Goal: Task Accomplishment & Management: Manage account settings

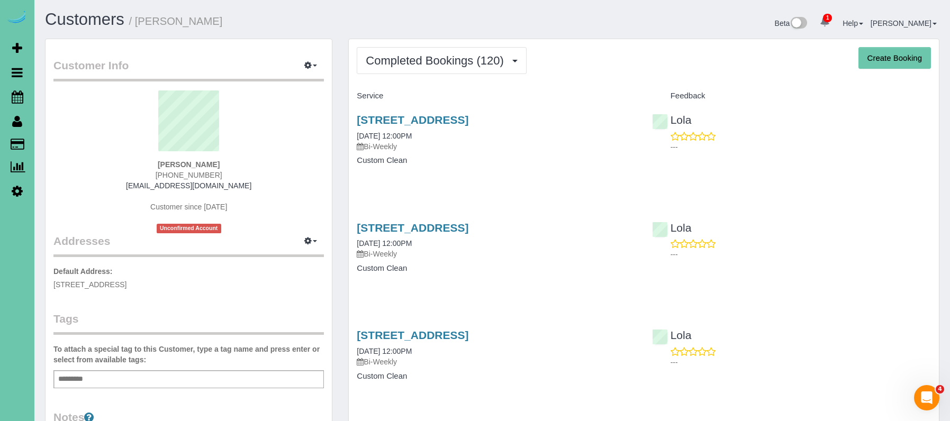
drag, startPoint x: 405, startPoint y: 61, endPoint x: 412, endPoint y: 85, distance: 24.9
click at [405, 61] on span "Completed Bookings (120)" at bounding box center [437, 60] width 143 height 13
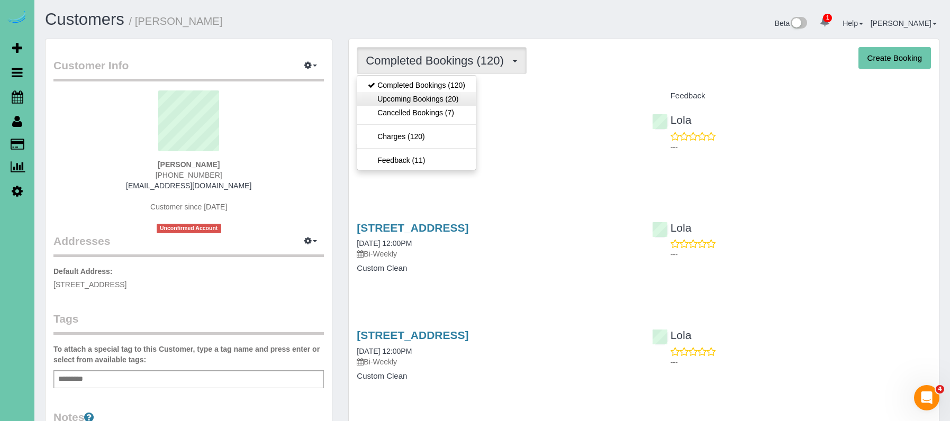
click at [449, 95] on link "Upcoming Bookings (20)" at bounding box center [416, 99] width 119 height 14
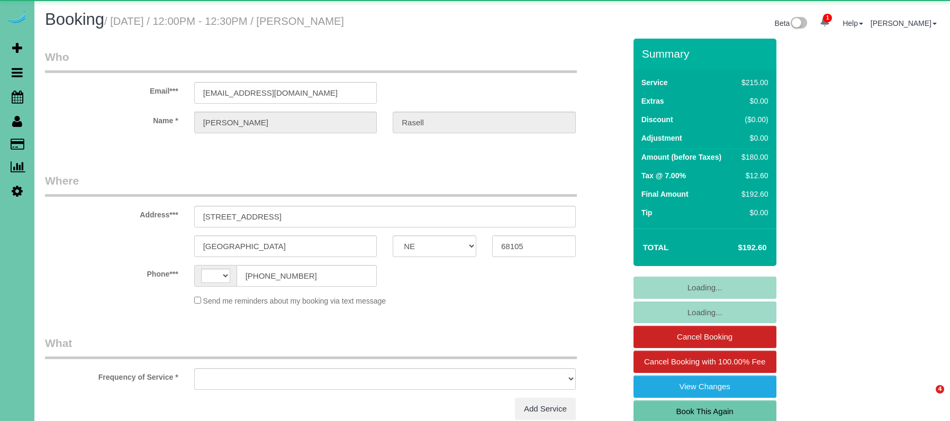
select select "NE"
select select "object:383"
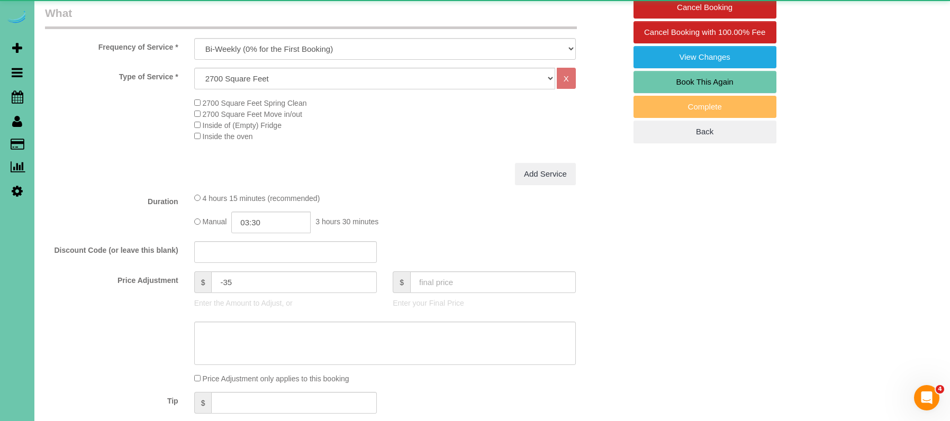
select select "string:[GEOGRAPHIC_DATA]"
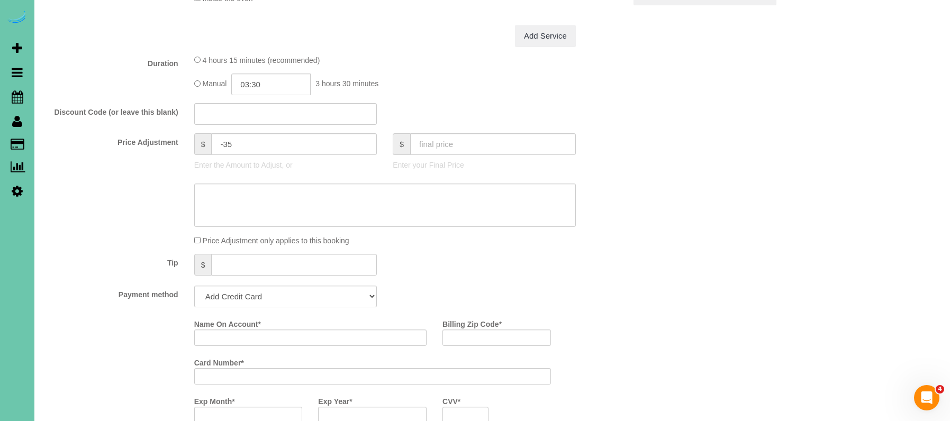
select select "number:37"
select select "number:41"
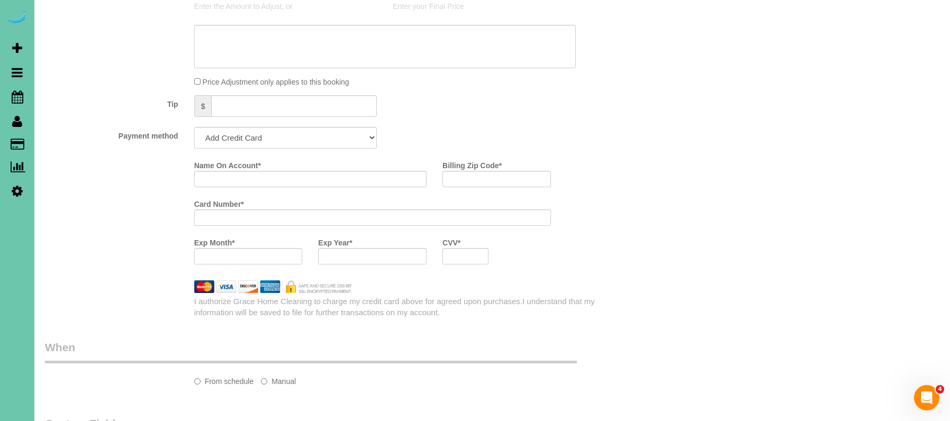
scroll to position [629, 0]
select select "string:fspay-1916bd34-bb61-4647-87e8-70c3cde85f78"
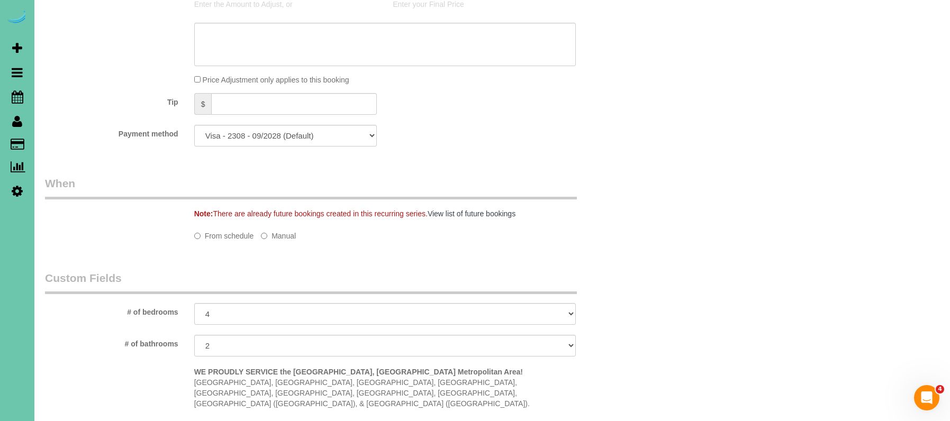
select select "object:904"
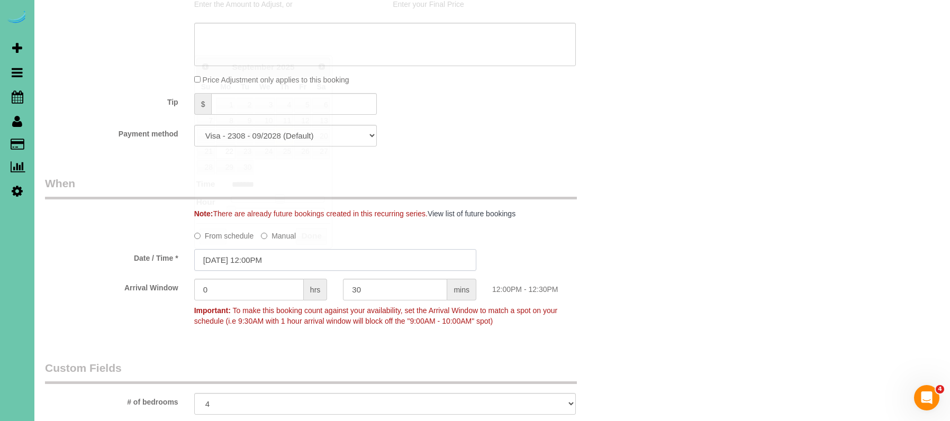
click at [262, 261] on input "09/22/2025 12:00PM" at bounding box center [335, 260] width 282 height 22
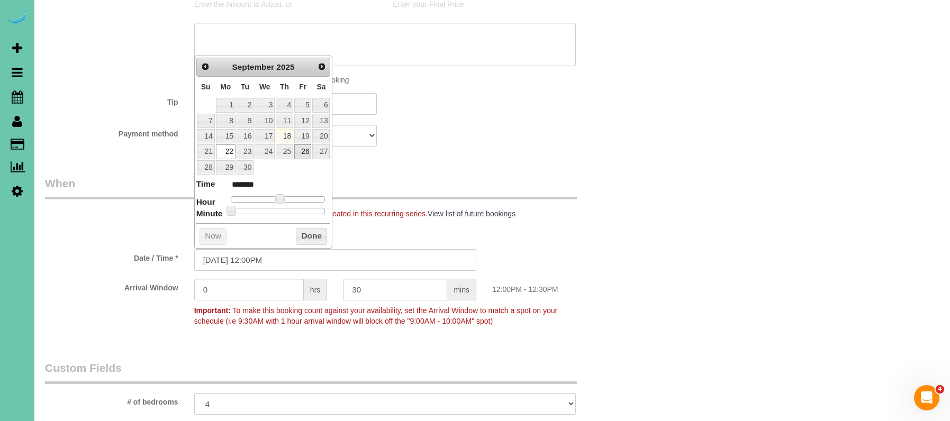
click at [301, 148] on link "26" at bounding box center [302, 151] width 17 height 14
type input "09/26/2025 11:00AM"
type input "*******"
type input "09/26/2025 10:00AM"
type input "*******"
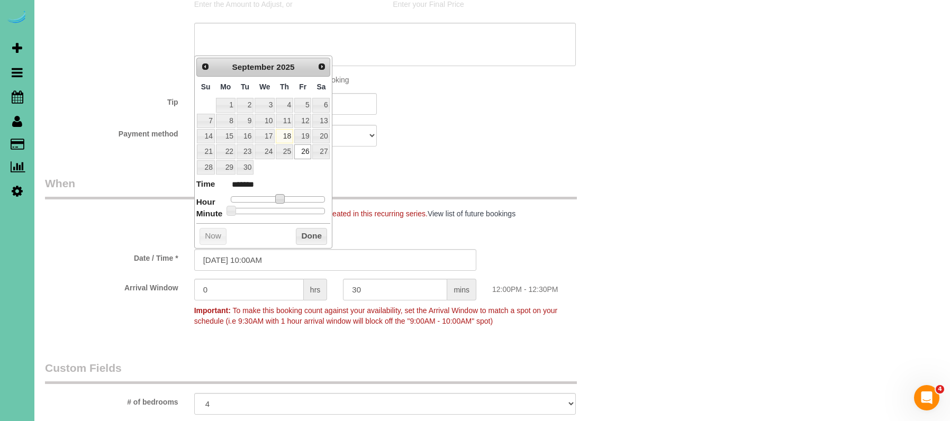
type input "09/26/2025 9:00AM"
type input "******"
type input "09/26/2025 8:00AM"
type input "******"
type input "09/26/2025 7:00AM"
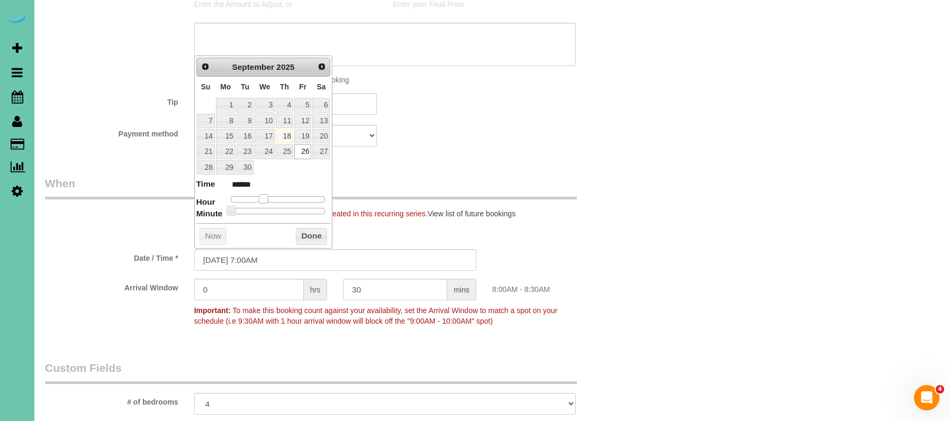
type input "******"
type input "09/26/2025 8:00AM"
type input "******"
drag, startPoint x: 277, startPoint y: 195, endPoint x: 262, endPoint y: 195, distance: 14.3
click at [262, 195] on span at bounding box center [264, 199] width 10 height 10
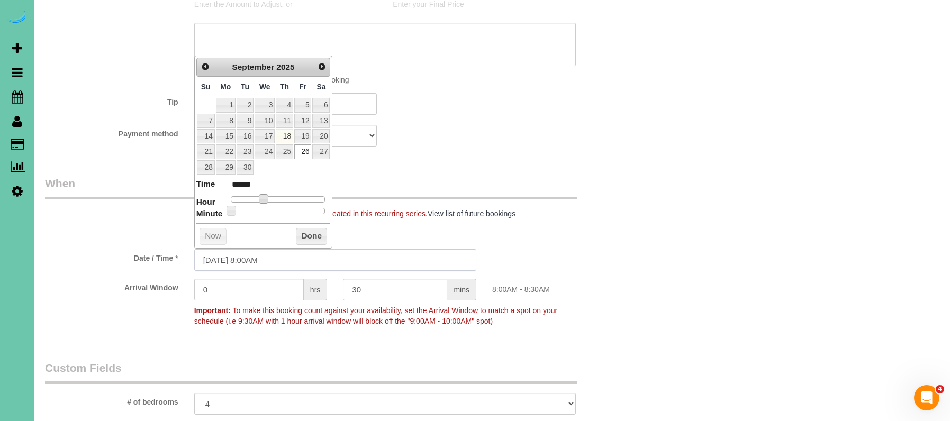
click at [256, 258] on input "09/26/2025 8:00AM" at bounding box center [335, 260] width 282 height 22
type input "09/26/2025 8:30AM"
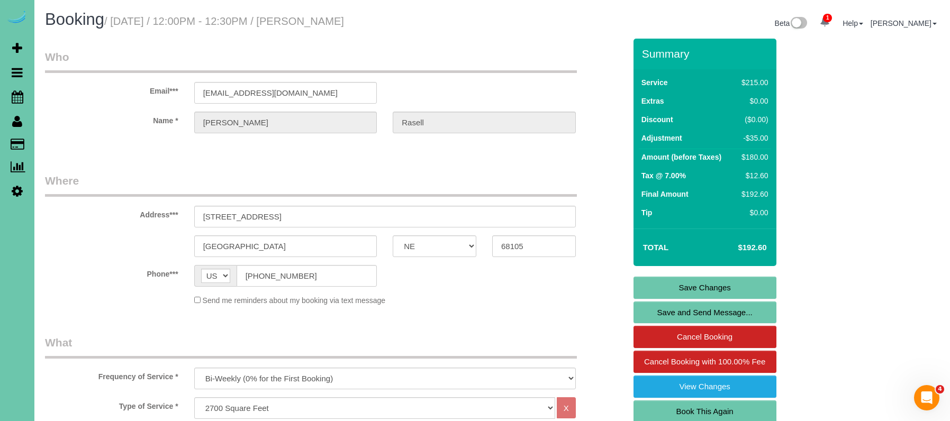
scroll to position [0, 0]
drag, startPoint x: 256, startPoint y: 269, endPoint x: 192, endPoint y: 268, distance: 64.0
click at [305, 282] on input "(402) 679-7946" at bounding box center [306, 276] width 141 height 22
drag, startPoint x: 309, startPoint y: 279, endPoint x: 239, endPoint y: 276, distance: 70.4
click at [240, 276] on input "(402) 679-7946" at bounding box center [306, 276] width 141 height 22
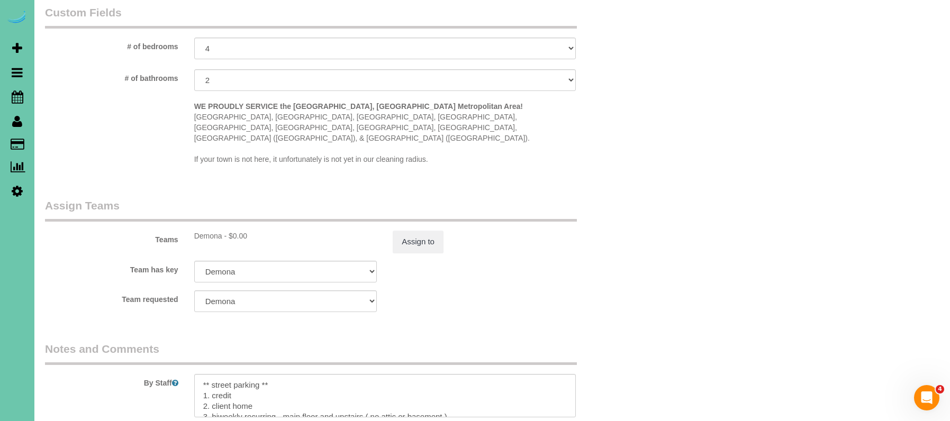
scroll to position [1024, 0]
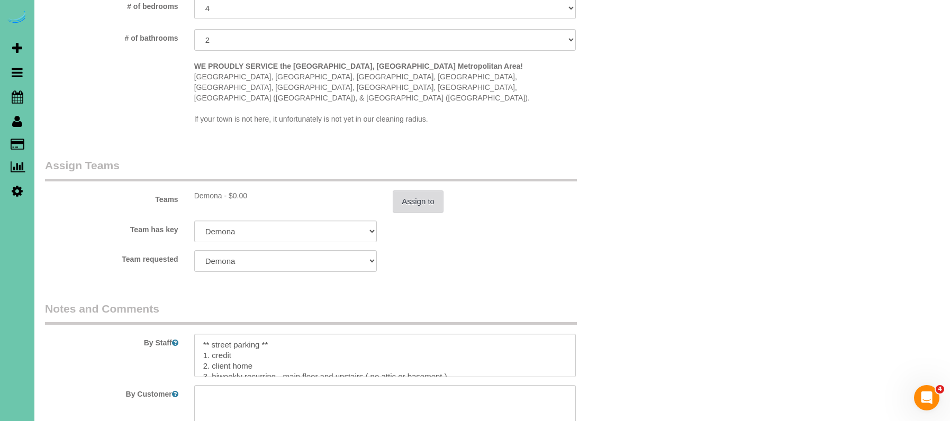
click at [416, 190] on button "Assign to" at bounding box center [418, 201] width 51 height 22
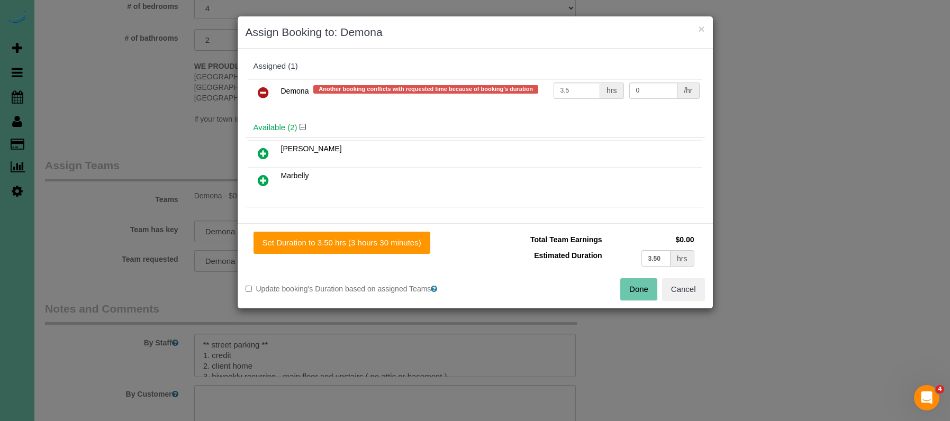
click at [258, 90] on icon at bounding box center [263, 92] width 11 height 13
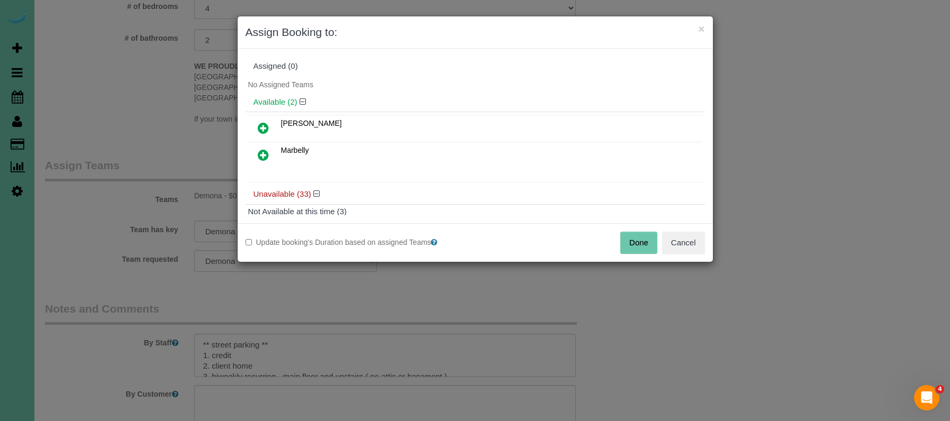
drag, startPoint x: 262, startPoint y: 153, endPoint x: 277, endPoint y: 159, distance: 15.4
click at [263, 153] on icon at bounding box center [263, 155] width 11 height 13
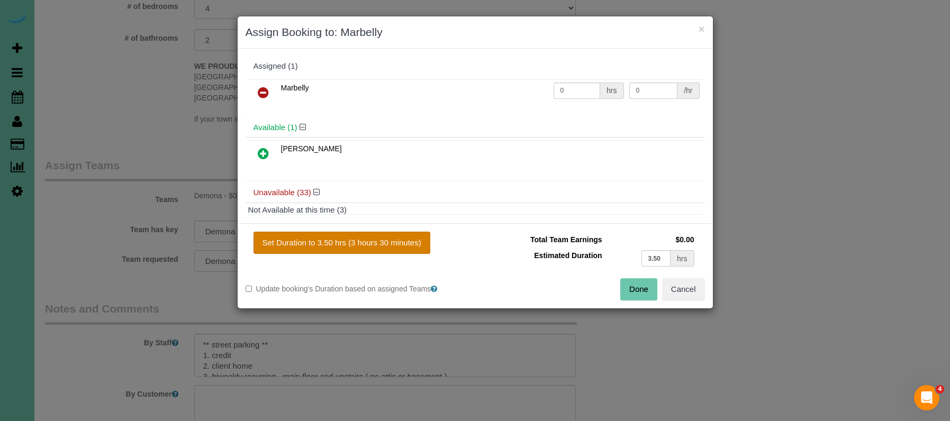
drag, startPoint x: 390, startPoint y: 245, endPoint x: 407, endPoint y: 247, distance: 17.0
click at [390, 245] on button "Set Duration to 3.50 hrs (3 hours 30 minutes)" at bounding box center [341, 243] width 177 height 22
type input "3.50"
click at [633, 285] on button "Done" at bounding box center [638, 289] width 37 height 22
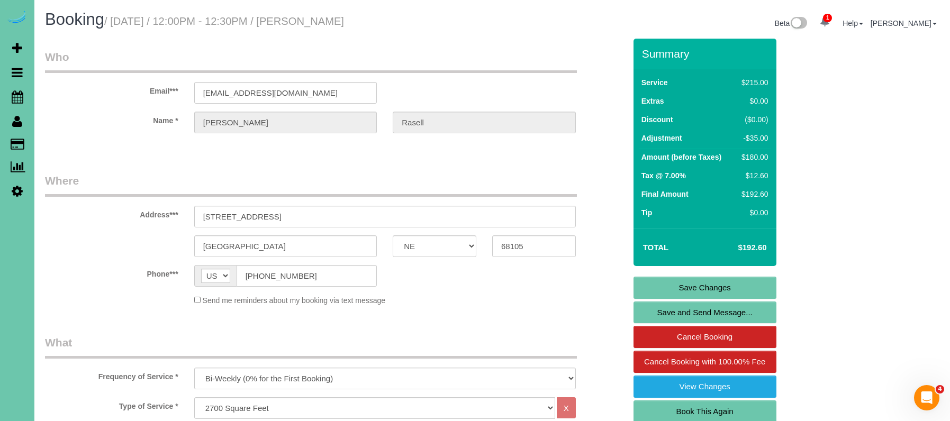
scroll to position [0, 0]
click at [680, 289] on link "Save Changes" at bounding box center [704, 288] width 143 height 22
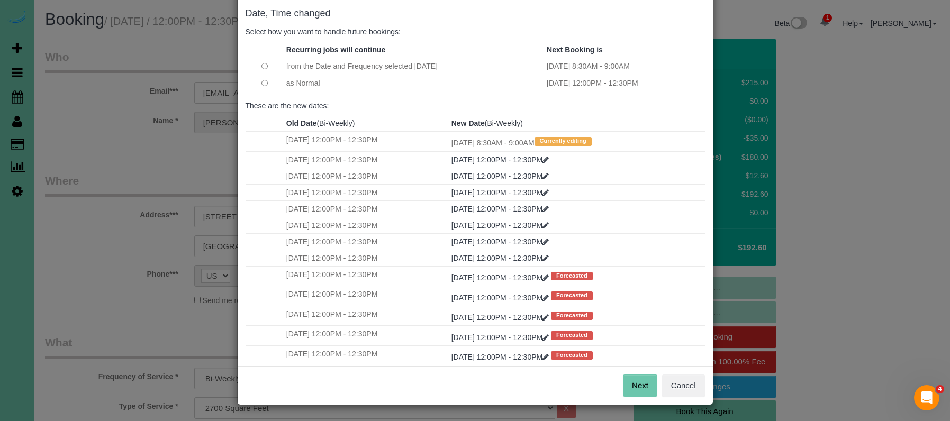
scroll to position [52, 0]
click at [639, 388] on button "Next" at bounding box center [640, 386] width 34 height 22
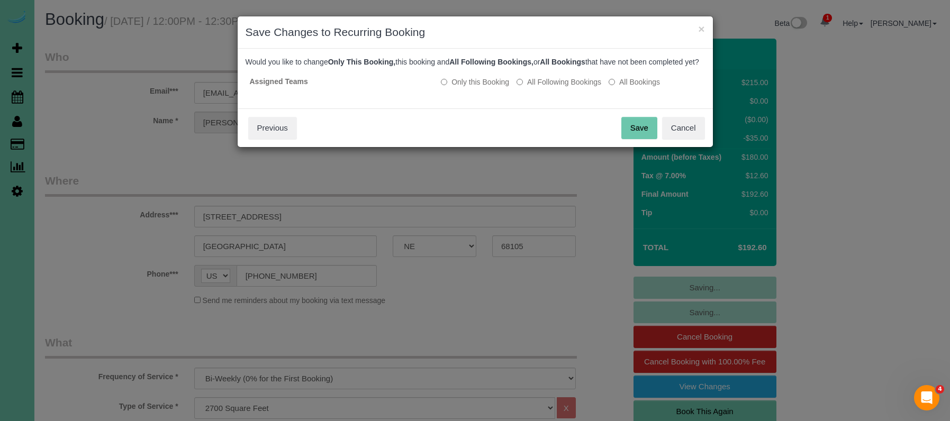
drag, startPoint x: 625, startPoint y: 134, endPoint x: 413, endPoint y: 126, distance: 211.8
click at [624, 134] on button "Save" at bounding box center [639, 128] width 36 height 22
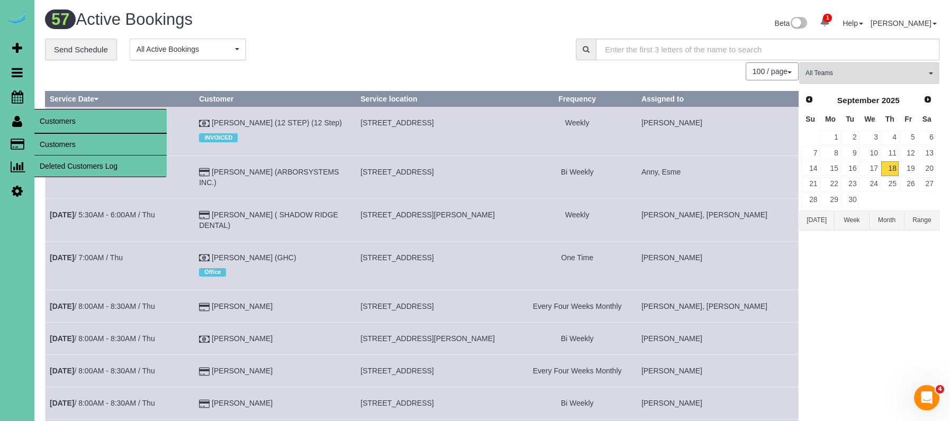
click at [70, 147] on link "Customers" at bounding box center [100, 144] width 132 height 21
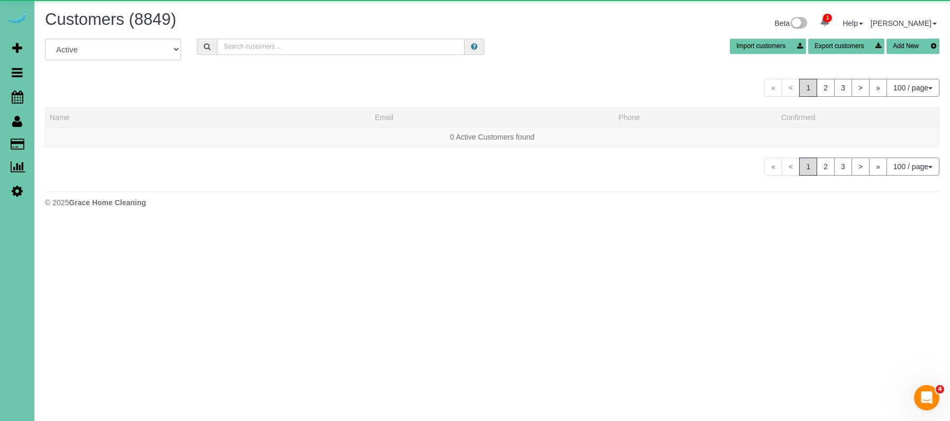
click at [248, 47] on input "text" at bounding box center [341, 47] width 248 height 16
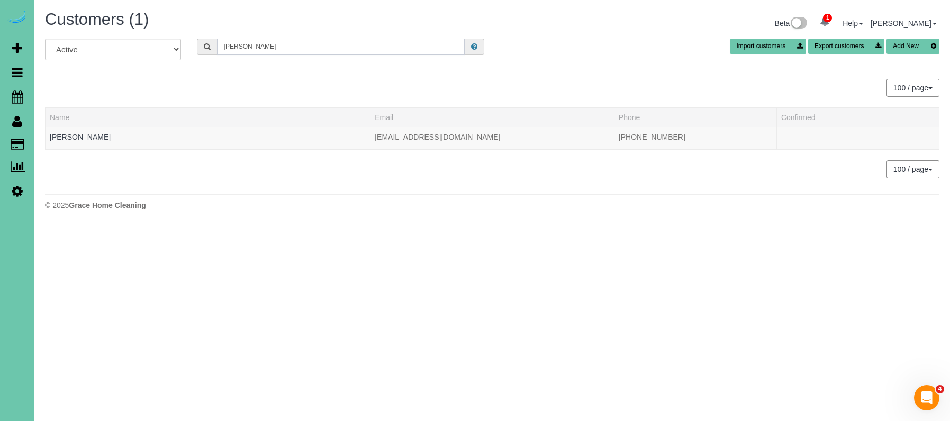
scroll to position [1, 0]
drag, startPoint x: 253, startPoint y: 49, endPoint x: 165, endPoint y: 38, distance: 89.0
click at [165, 39] on div "All Active Archived deb r Import customers Export customers Add New" at bounding box center [492, 54] width 910 height 30
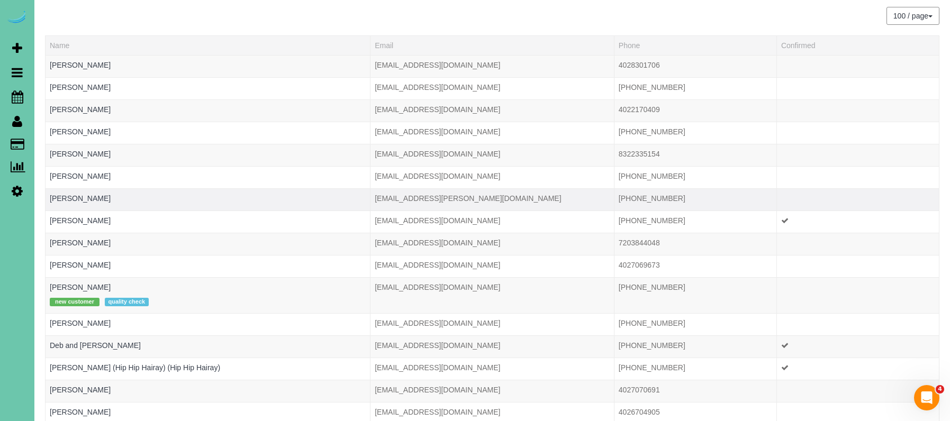
scroll to position [86, 0]
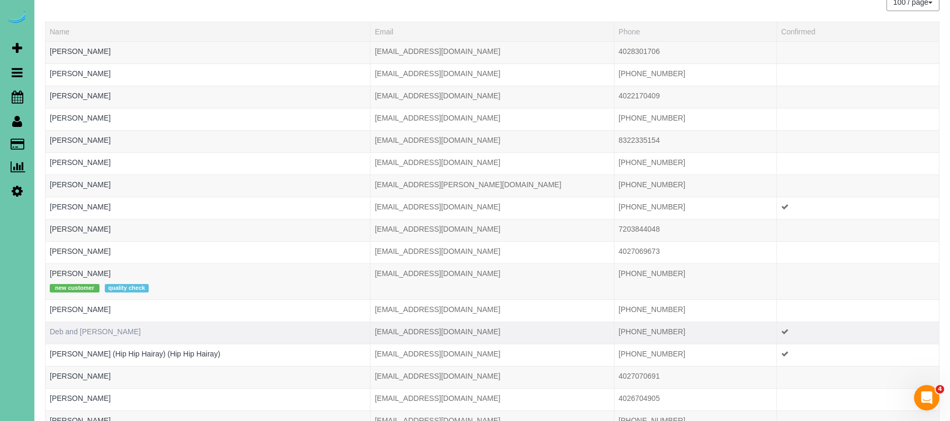
type input "ray"
click at [104, 329] on link "Deb and Marvin Ray" at bounding box center [95, 331] width 91 height 8
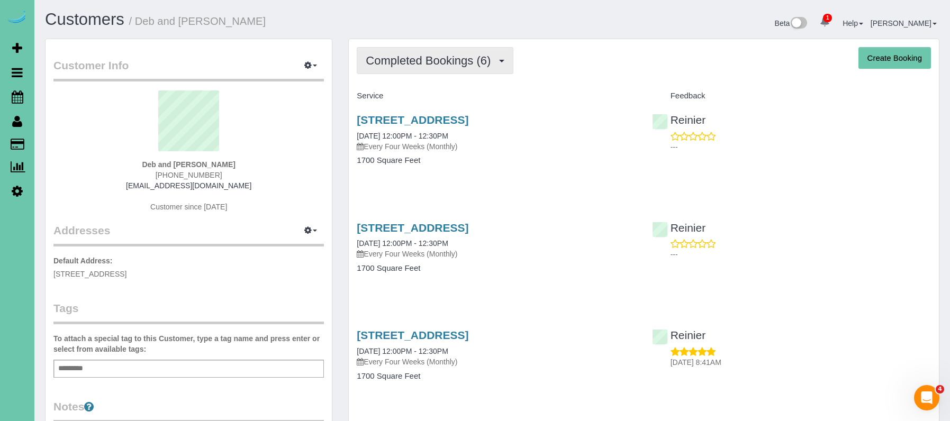
click at [396, 71] on button "Completed Bookings (6)" at bounding box center [435, 60] width 157 height 27
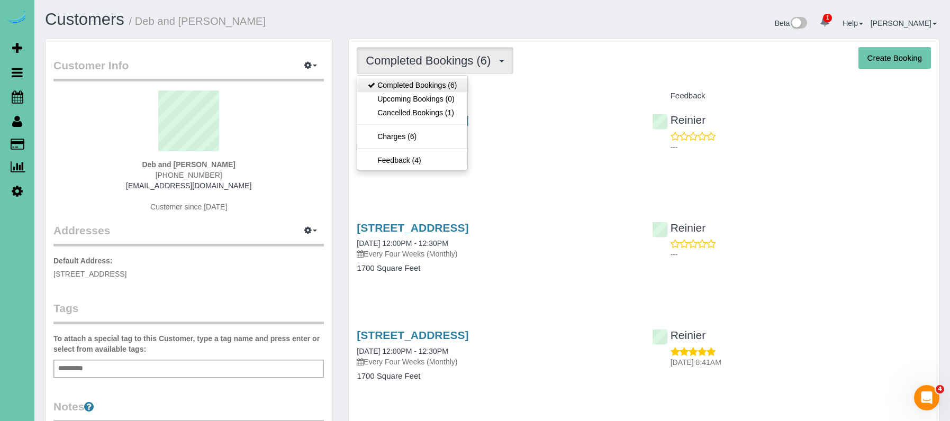
click at [402, 79] on link "Completed Bookings (6)" at bounding box center [412, 85] width 110 height 14
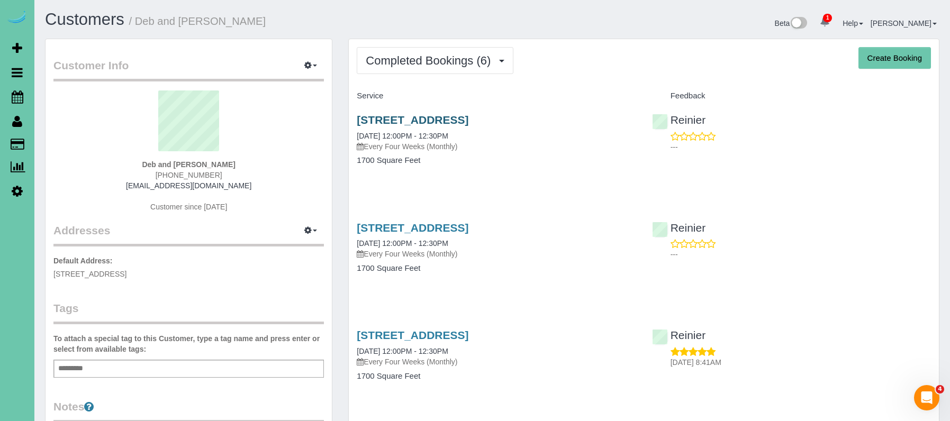
click at [406, 119] on link "12329 Pinewood Dr, Omaha, NE 68144" at bounding box center [413, 120] width 112 height 12
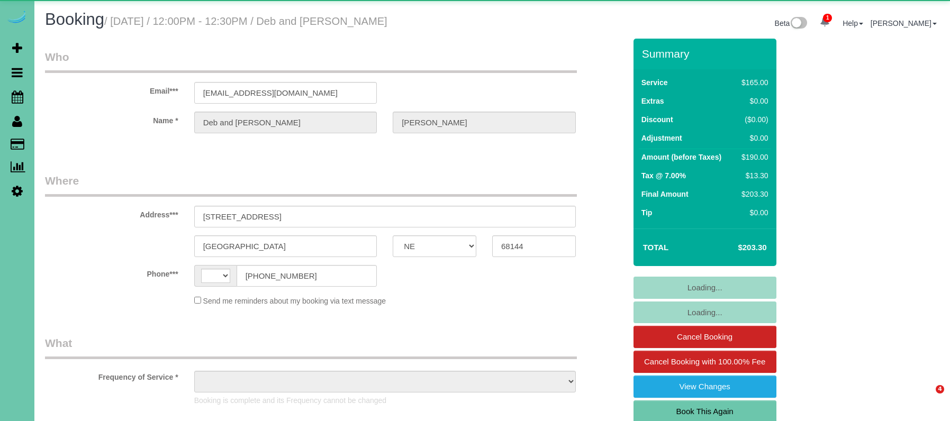
select select "NE"
select select "string:US"
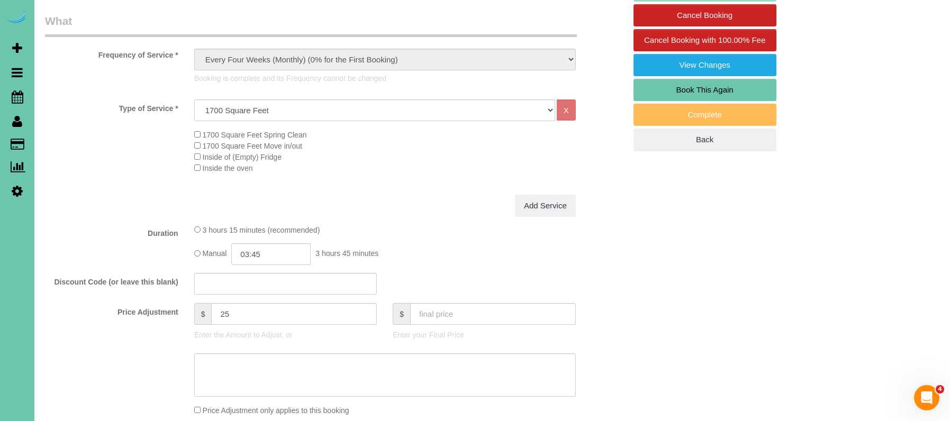
select select "object:909"
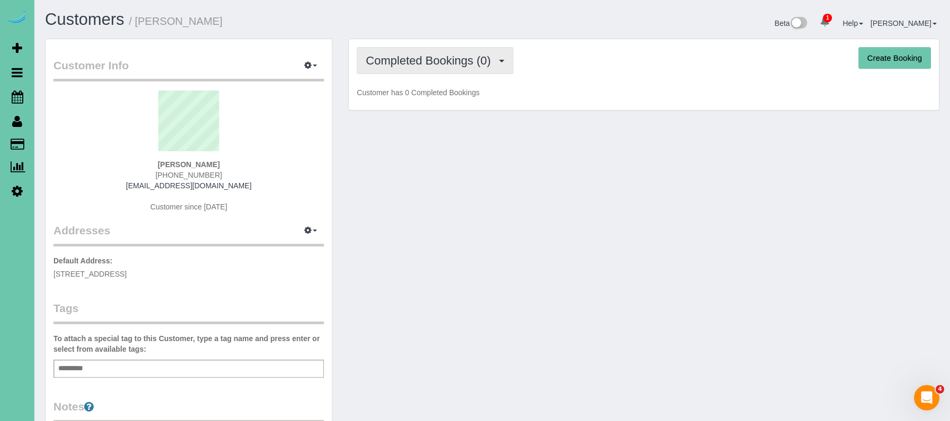
click at [422, 66] on span "Completed Bookings (0)" at bounding box center [431, 60] width 130 height 13
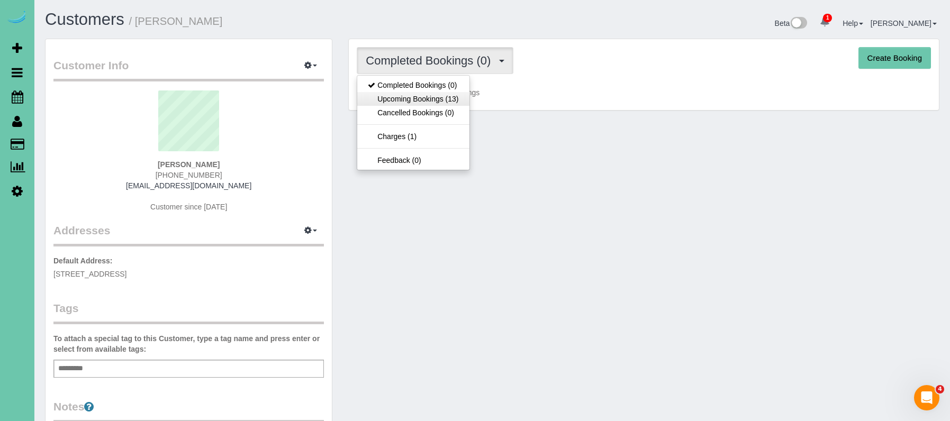
click at [422, 95] on link "Upcoming Bookings (13)" at bounding box center [413, 99] width 112 height 14
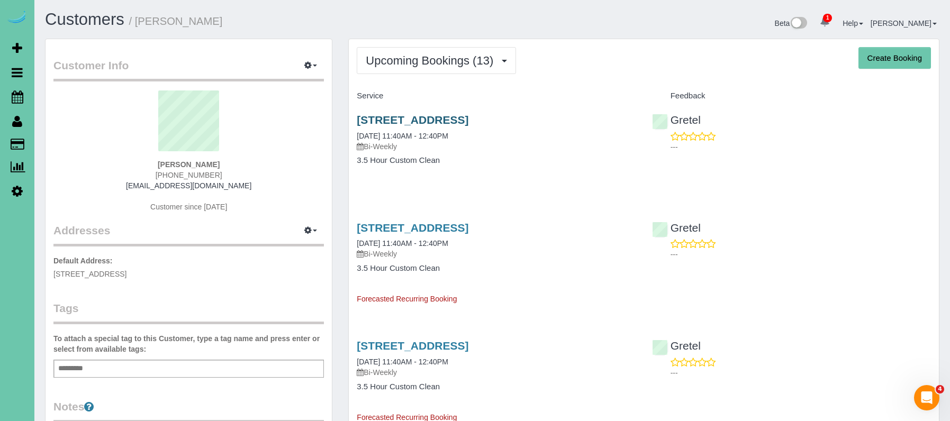
click at [468, 114] on link "[STREET_ADDRESS]" at bounding box center [413, 120] width 112 height 12
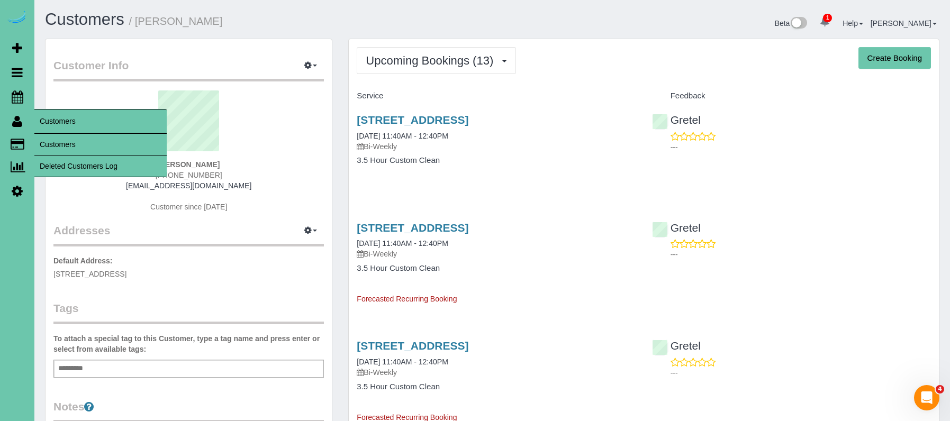
click at [72, 145] on link "Customers" at bounding box center [100, 144] width 132 height 21
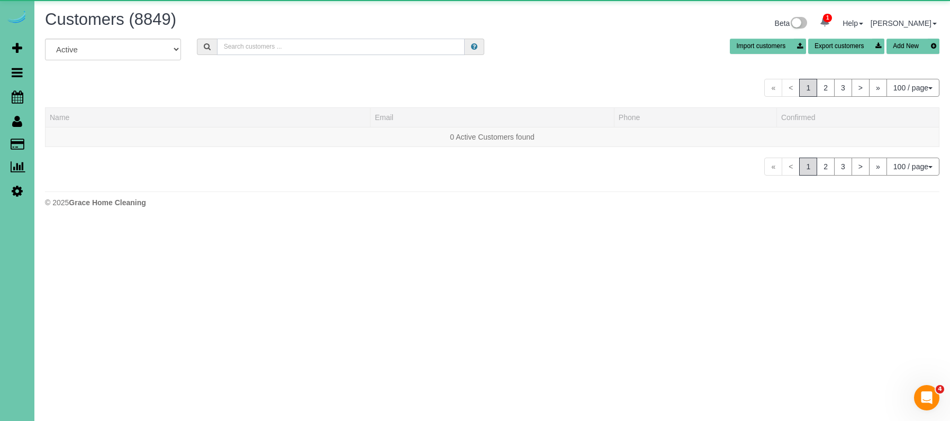
click at [252, 49] on input "text" at bounding box center [341, 47] width 248 height 16
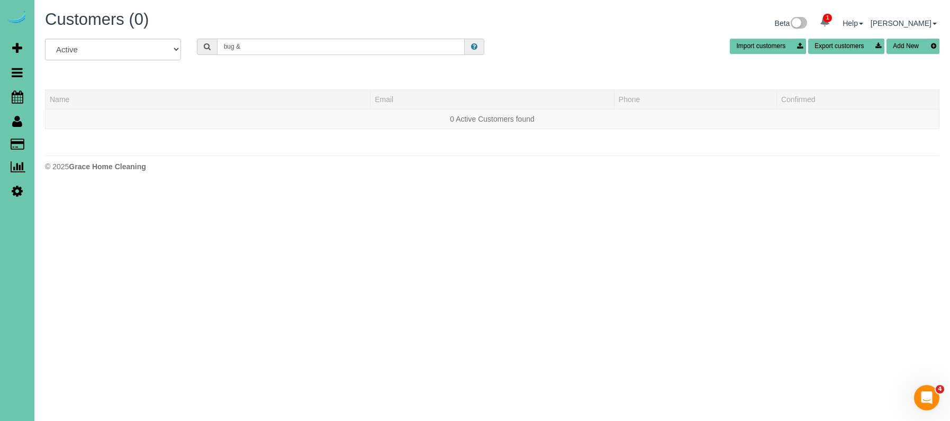
click at [236, 47] on input "bug &" at bounding box center [341, 47] width 248 height 16
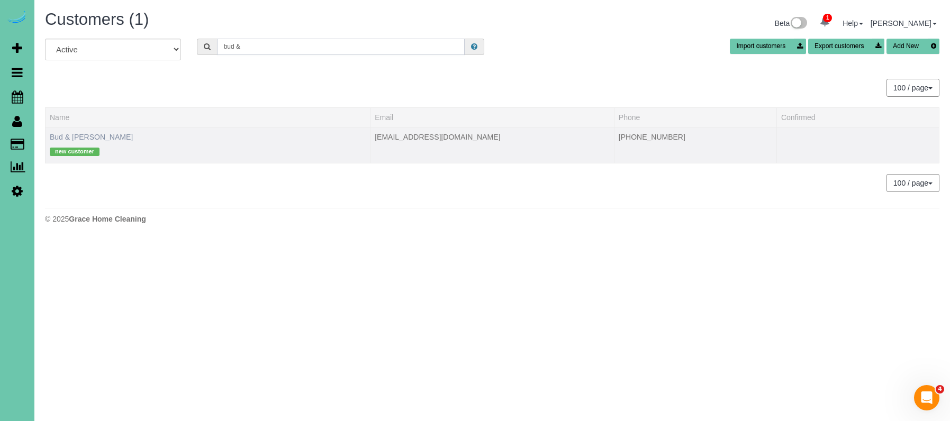
type input "bud &"
click at [92, 138] on link "Bud & Frann Bunn" at bounding box center [91, 137] width 83 height 8
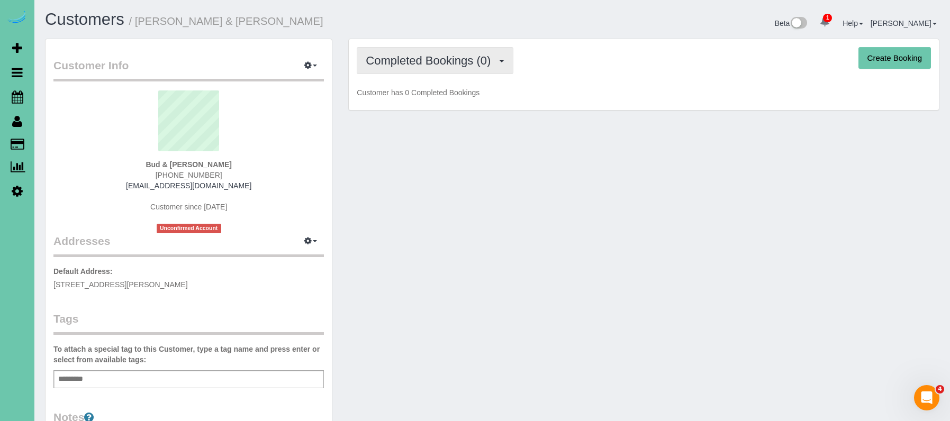
click at [432, 66] on span "Completed Bookings (0)" at bounding box center [431, 60] width 130 height 13
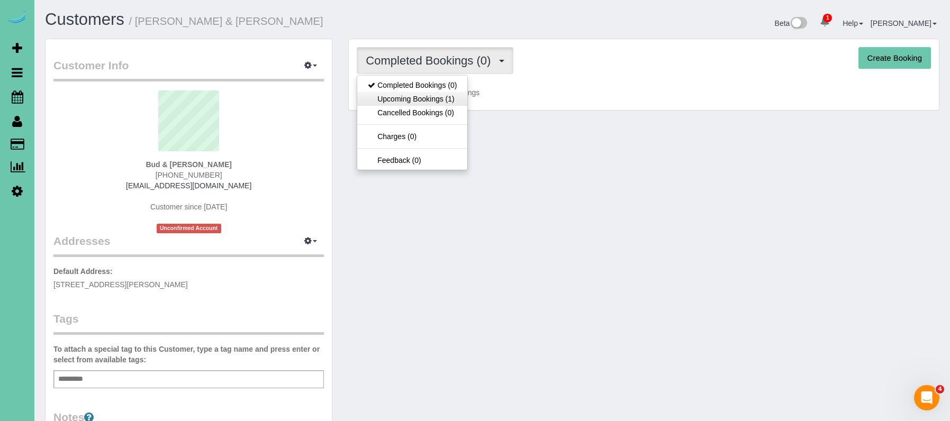
click at [437, 105] on link "Upcoming Bookings (1)" at bounding box center [412, 99] width 110 height 14
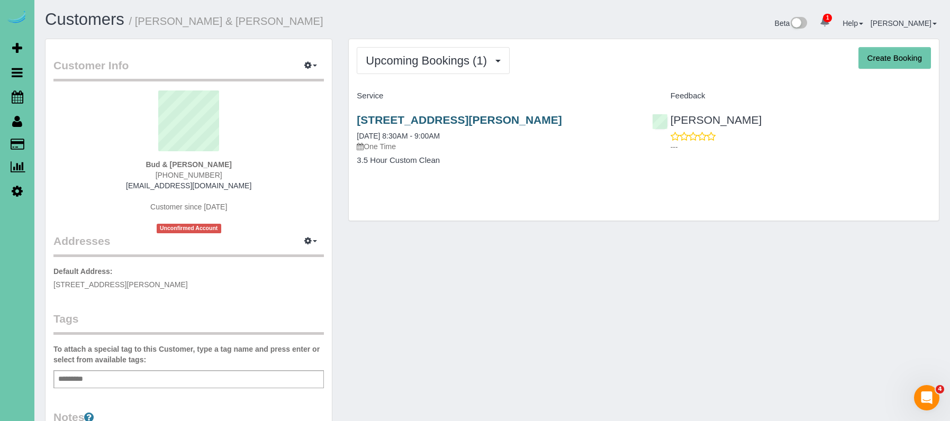
click at [458, 114] on link "13330 Larimore Ave; Apt #306, Omaha, NE 68164" at bounding box center [459, 120] width 205 height 12
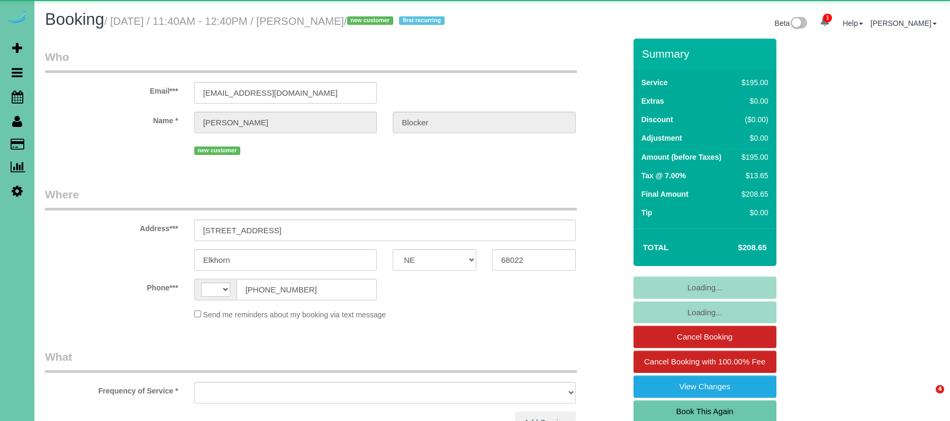
select select "NE"
select select "object:409"
select select "string:fspay-60f01808-d3e1-474f-9c20-bc7627d58dd6"
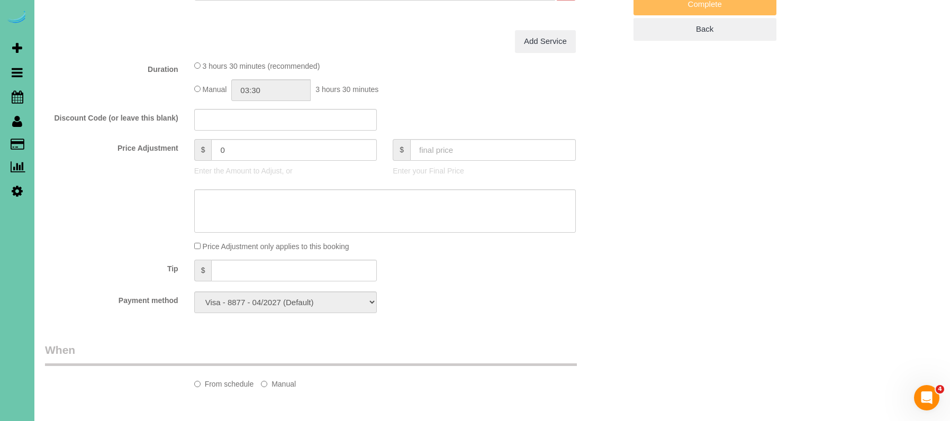
select select "string:[GEOGRAPHIC_DATA]"
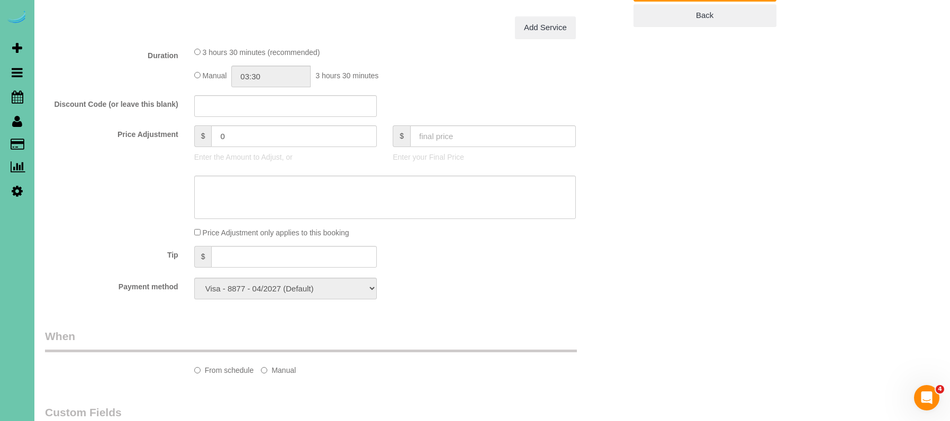
select select "object:897"
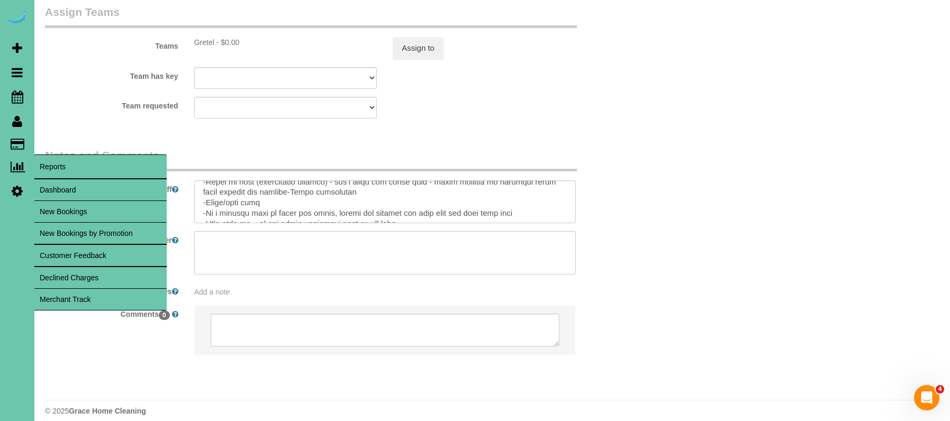
scroll to position [1129, 0]
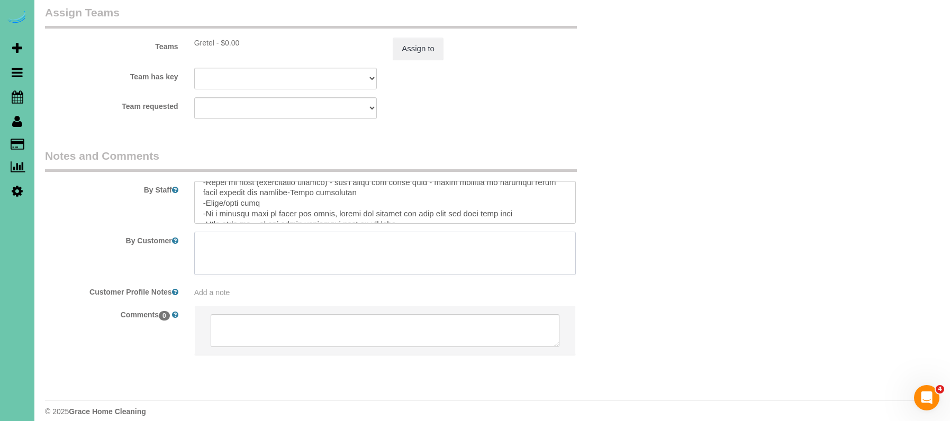
click at [222, 242] on textarea at bounding box center [384, 253] width 381 height 43
paste textarea "1) master bathroom shower (including wiping down all products inside shower, sh…"
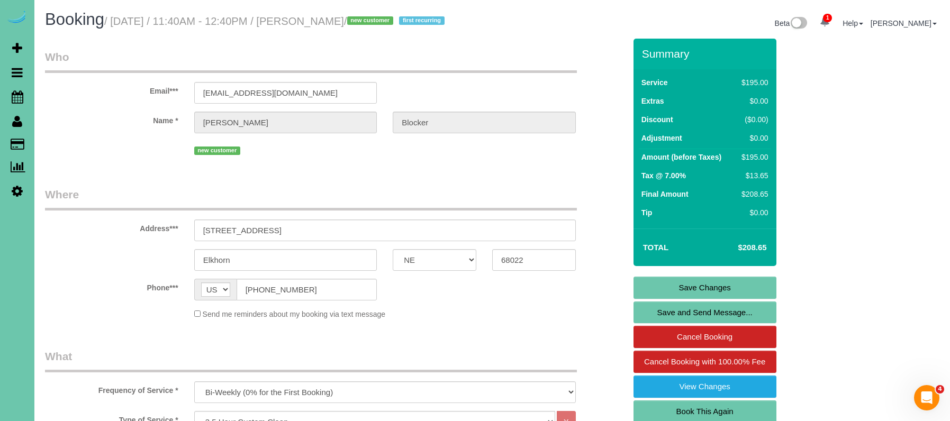
scroll to position [0, 0]
type textarea "1) master bathroom shower (including wiping down all products inside shower, sh…"
click at [659, 299] on link "Save Changes" at bounding box center [704, 288] width 143 height 22
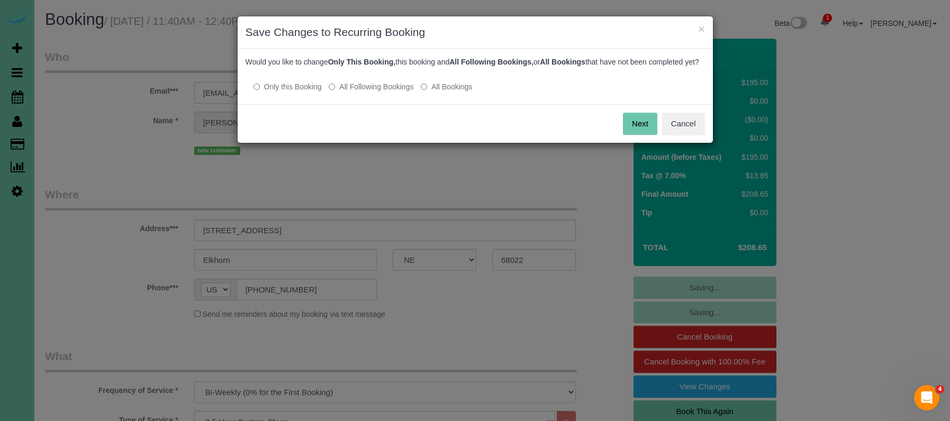
click at [366, 92] on label "All Following Bookings" at bounding box center [371, 86] width 85 height 11
drag, startPoint x: 634, startPoint y: 128, endPoint x: 625, endPoint y: 126, distance: 9.1
click at [634, 128] on button "Save" at bounding box center [639, 124] width 36 height 22
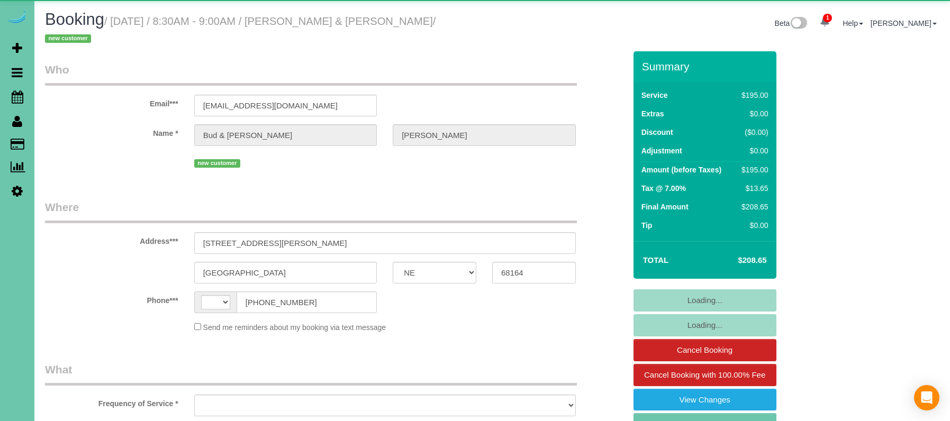
select select "NE"
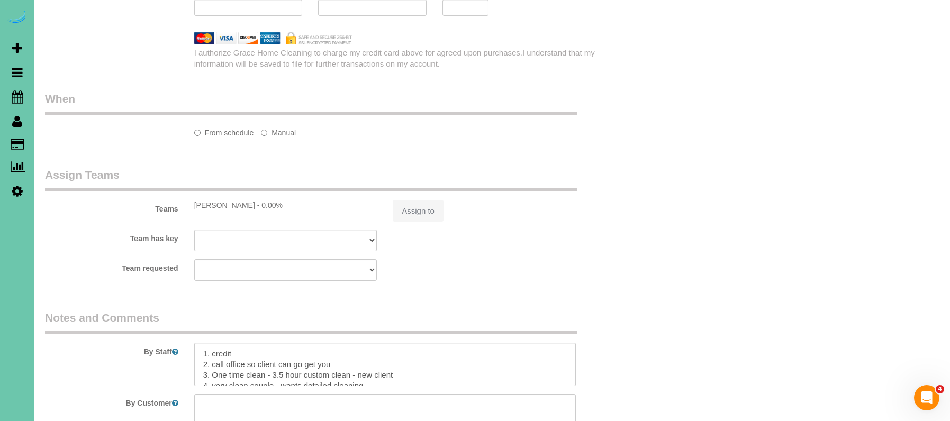
select select "string:[GEOGRAPHIC_DATA]"
select select "object:639"
select select "string:fspay-8a2552c0-5bdc-4101-862a-e257bbbd2cfc"
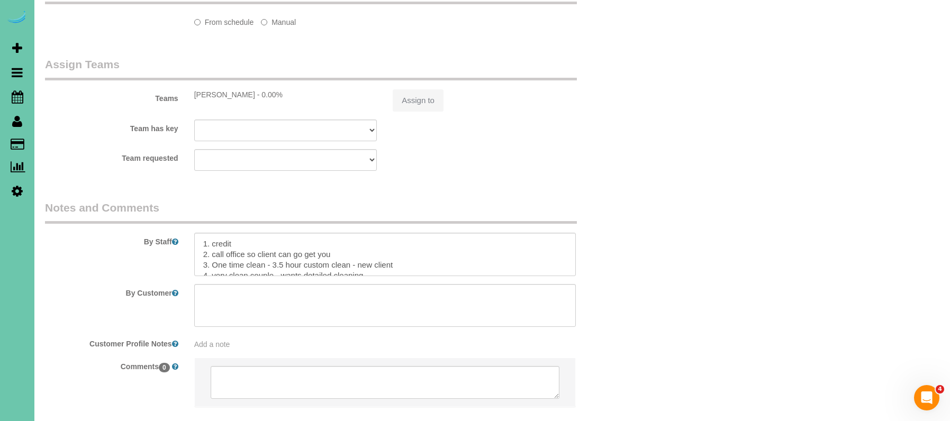
select select "number:35"
select select "number:41"
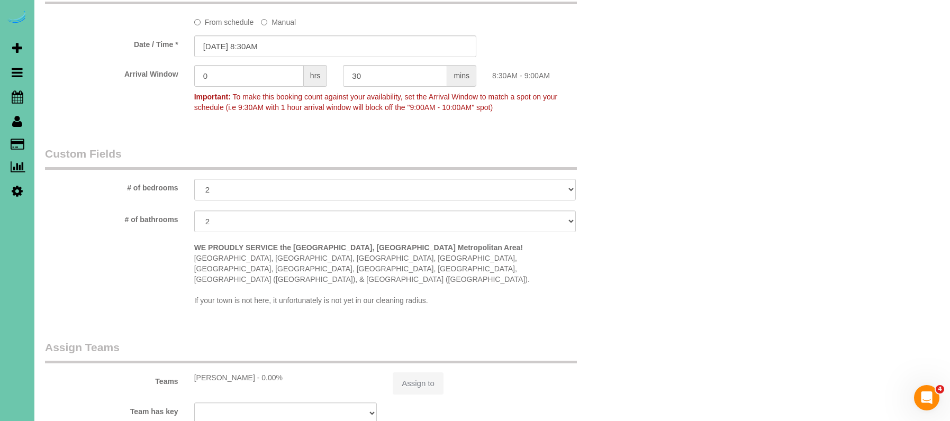
select select "object:726"
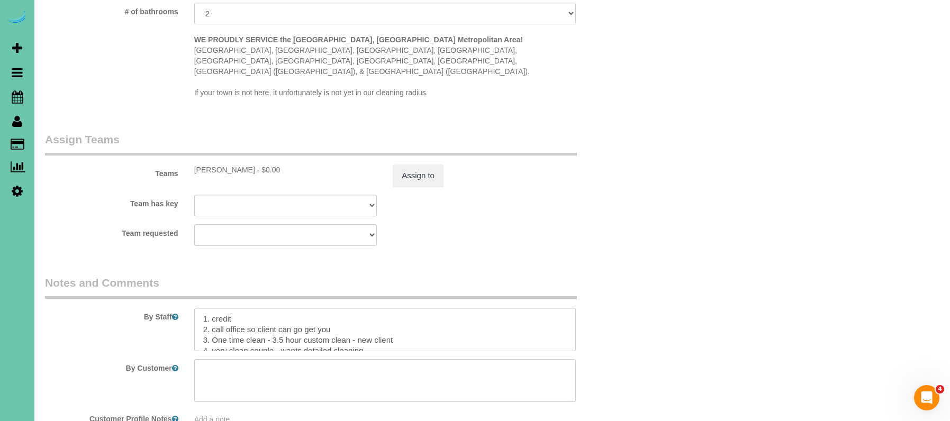
click at [278, 359] on textarea at bounding box center [384, 380] width 381 height 43
paste textarea "There are two buildings in our complex we are in the building that is on the we…"
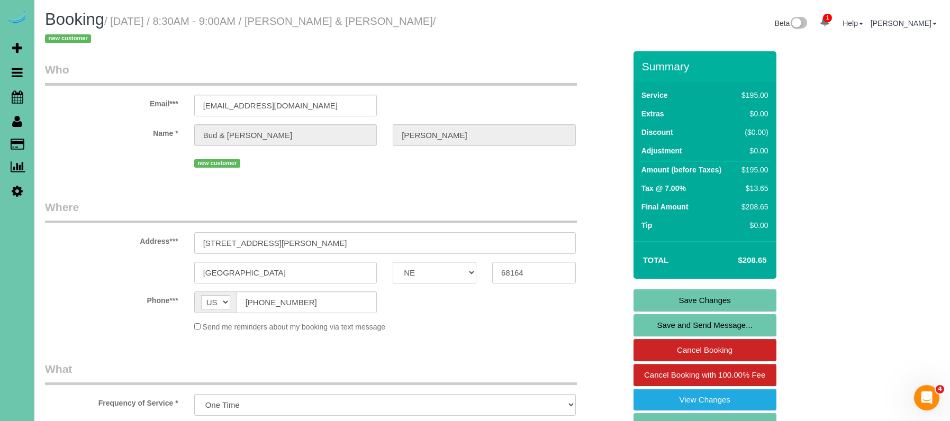
type textarea "There are two buildings in our complex we are in the building that is on the we…"
click at [656, 289] on link "Save Changes" at bounding box center [704, 300] width 143 height 22
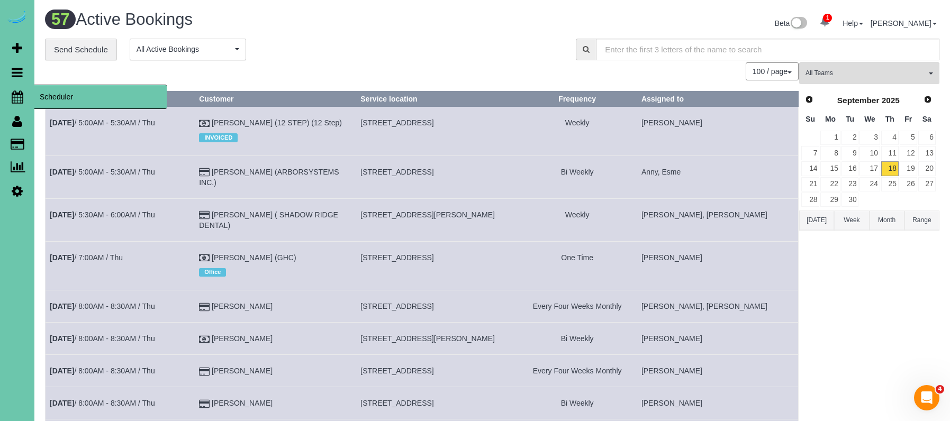
click at [20, 95] on icon at bounding box center [18, 96] width 12 height 13
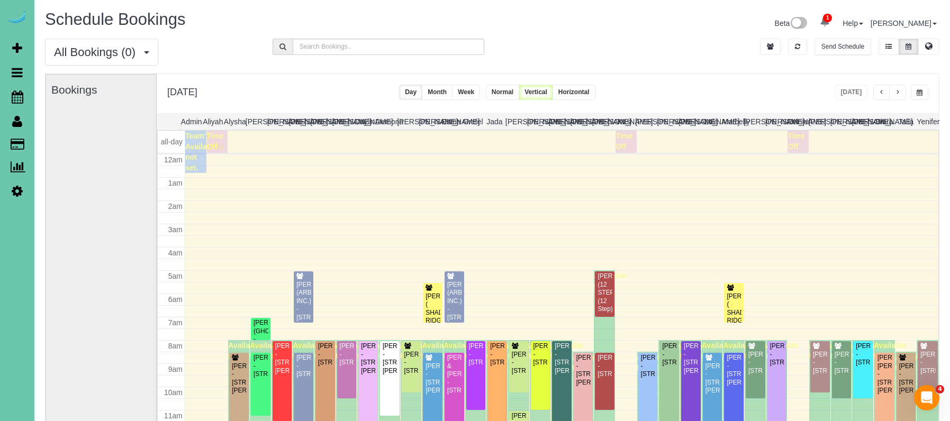
scroll to position [140, 0]
